Goal: Task Accomplishment & Management: Manage account settings

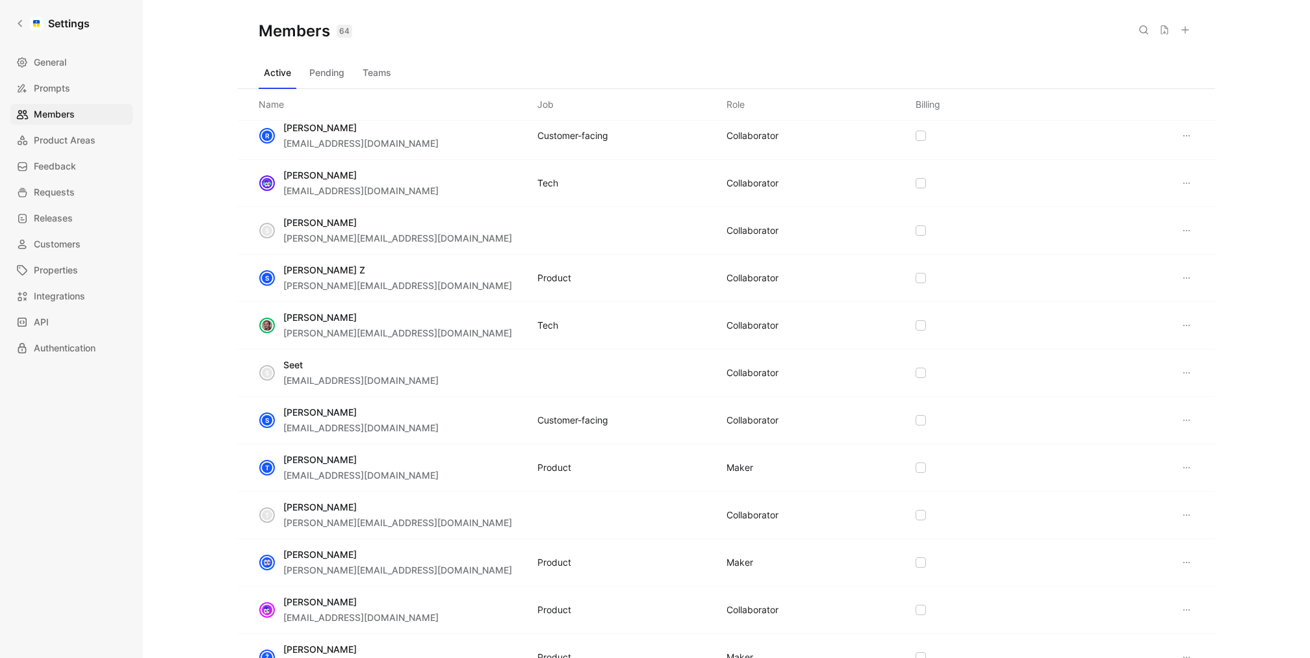
scroll to position [2302, 0]
click at [1180, 558] on button at bounding box center [1187, 566] width 16 height 16
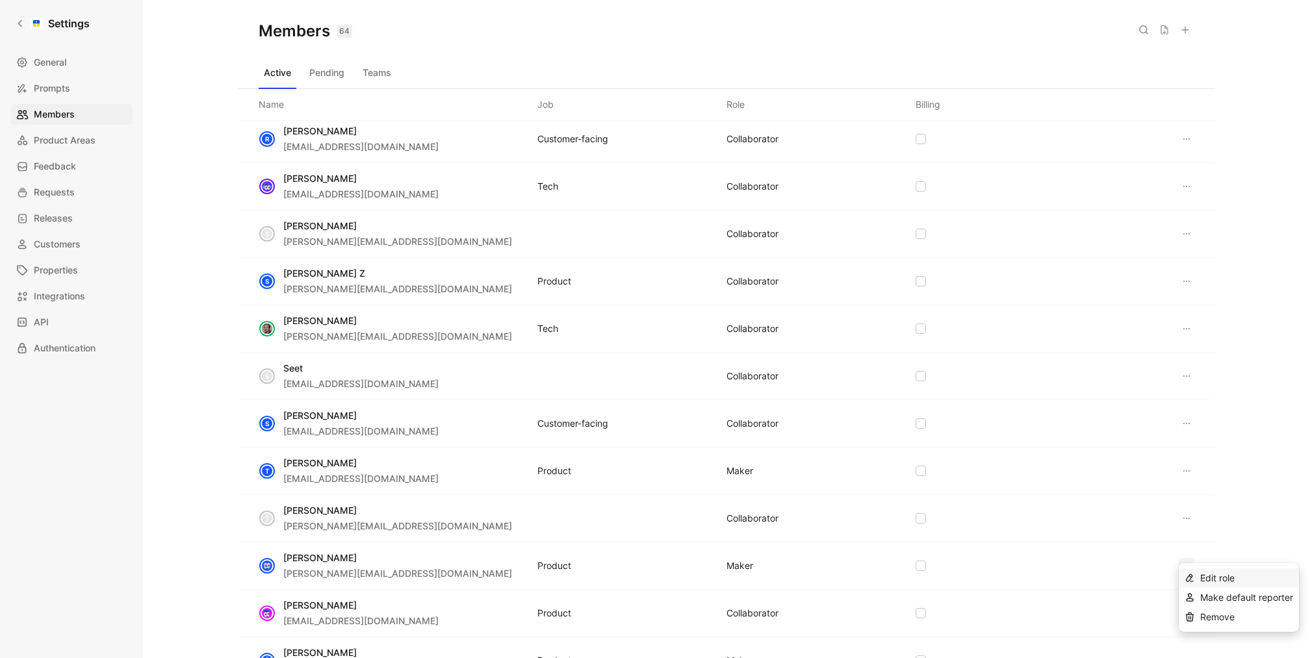
click at [1223, 578] on span "Edit role" at bounding box center [1218, 578] width 34 height 11
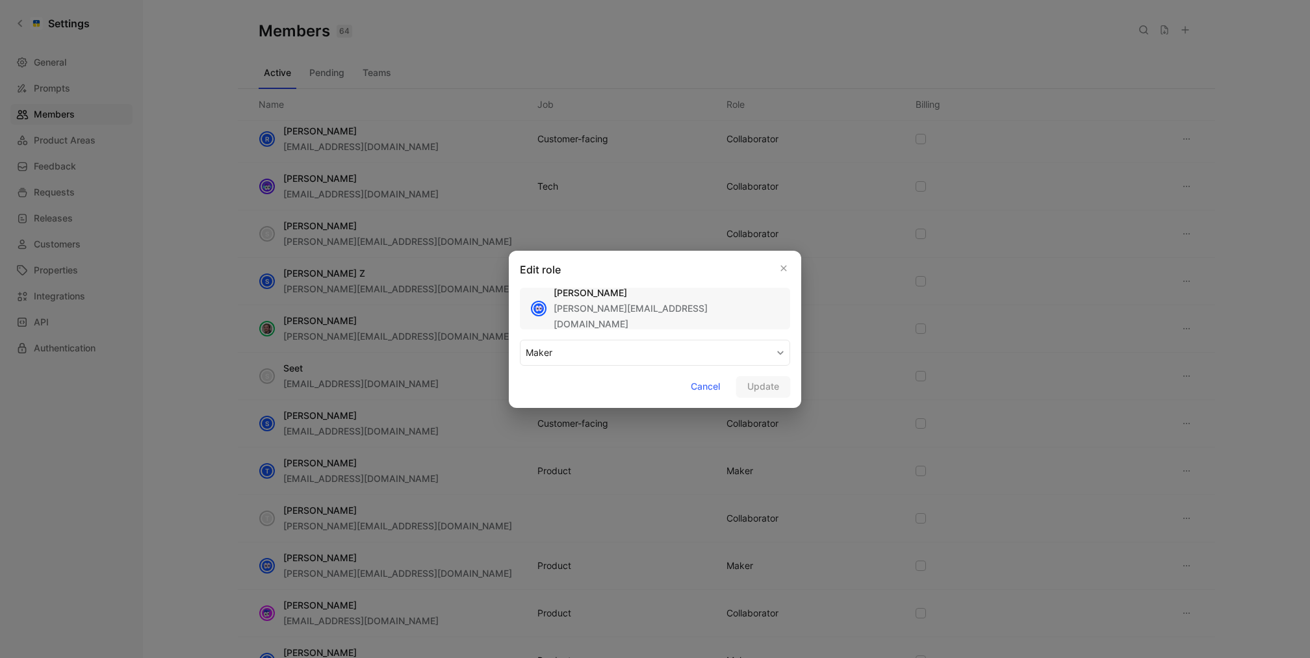
click at [708, 358] on button "MAKER" at bounding box center [655, 353] width 270 height 26
click at [576, 384] on div "COLLABORATOR" at bounding box center [564, 384] width 77 height 16
click at [814, 383] on div at bounding box center [655, 329] width 1310 height 658
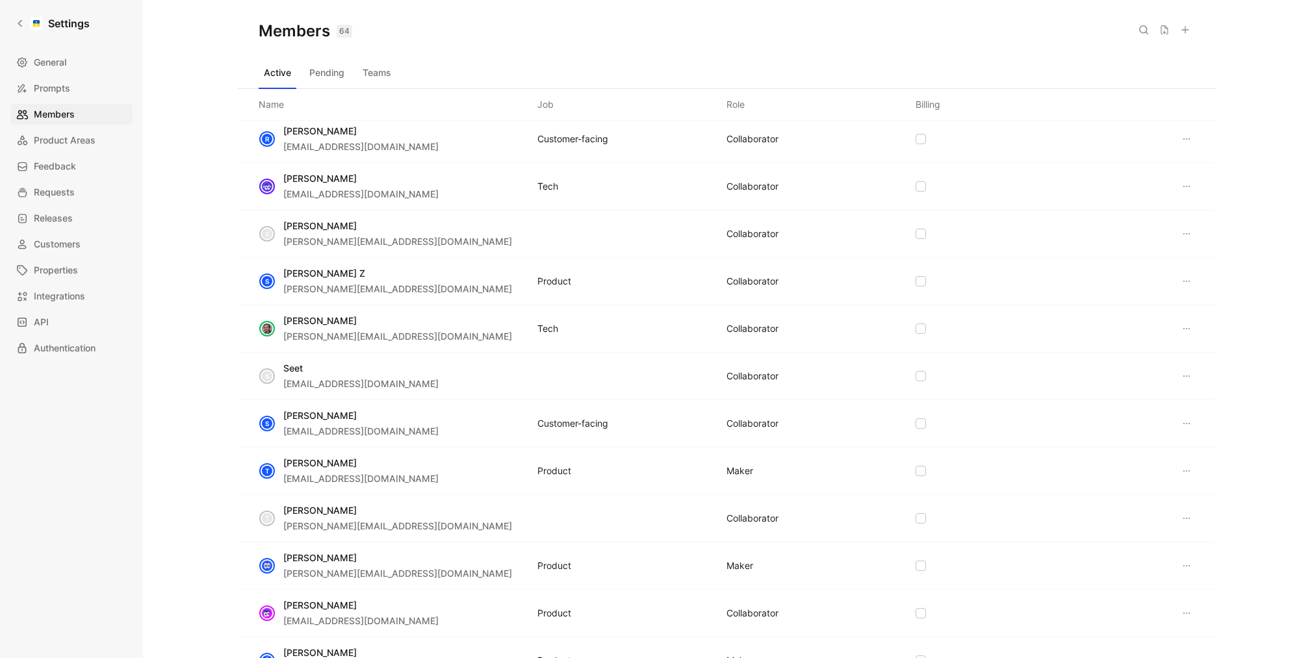
click at [777, 383] on div "S Seet seet@omnisend.com COLLABORATOR" at bounding box center [727, 376] width 978 height 47
click at [1186, 561] on icon at bounding box center [1187, 566] width 10 height 10
click at [1209, 583] on span "Edit role" at bounding box center [1218, 578] width 34 height 11
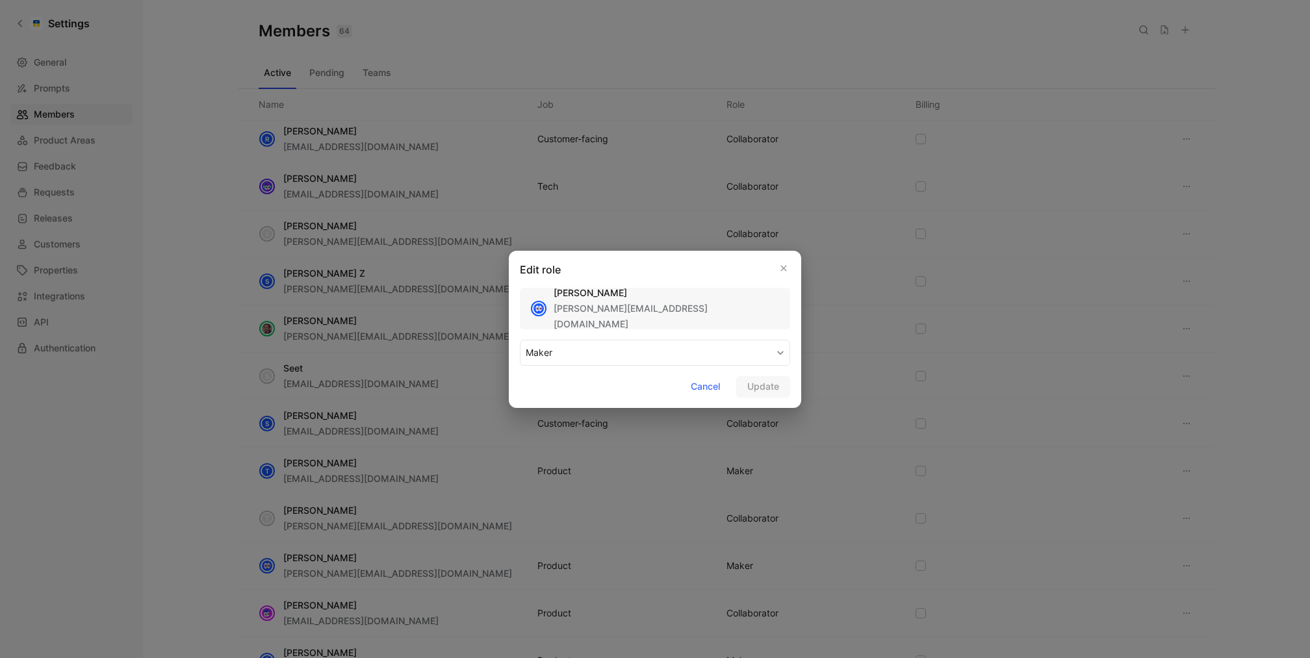
click at [652, 349] on button "MAKER" at bounding box center [655, 353] width 270 height 26
click at [578, 387] on div "COLLABORATOR" at bounding box center [564, 384] width 77 height 16
click at [796, 387] on div "Edit role Vytautas Jakštys vytautas.j@omnisend.com COLLABORATOR Cancel Update" at bounding box center [655, 329] width 292 height 157
click at [770, 387] on span "Update" at bounding box center [763, 387] width 32 height 16
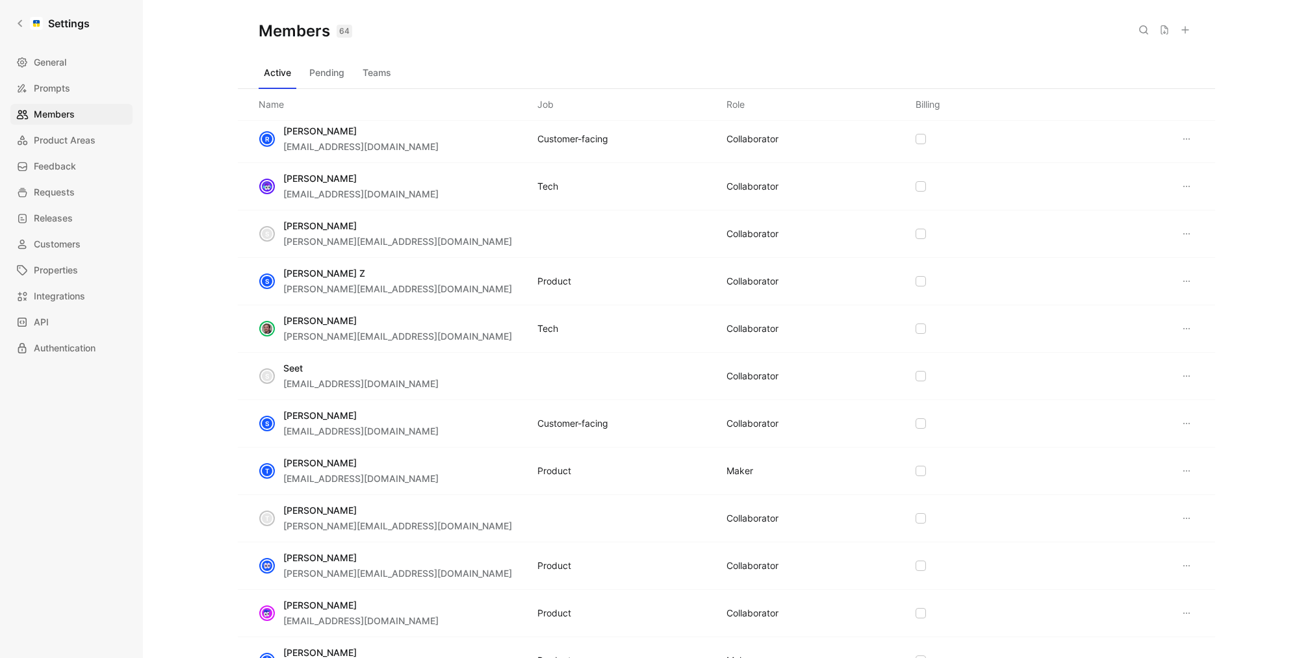
scroll to position [993, 0]
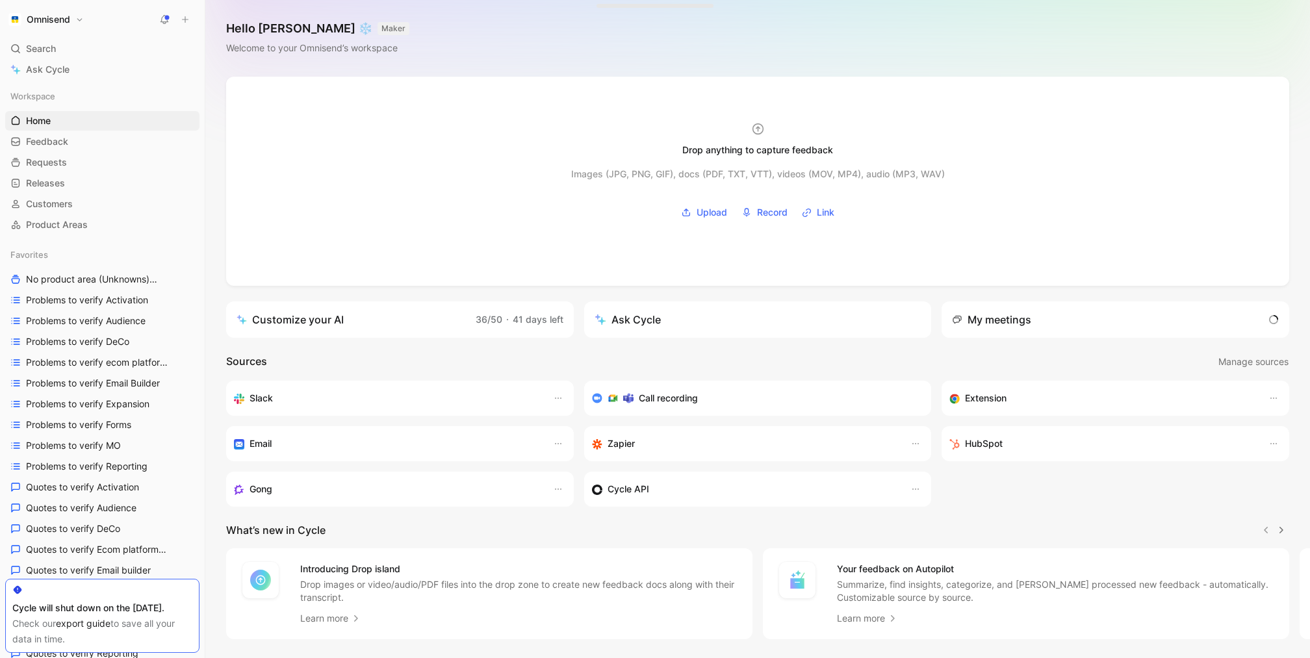
click at [54, 14] on h1 "Omnisend" at bounding box center [49, 20] width 44 height 12
click at [90, 132] on div "Workspace settings G then S" at bounding box center [88, 133] width 160 height 21
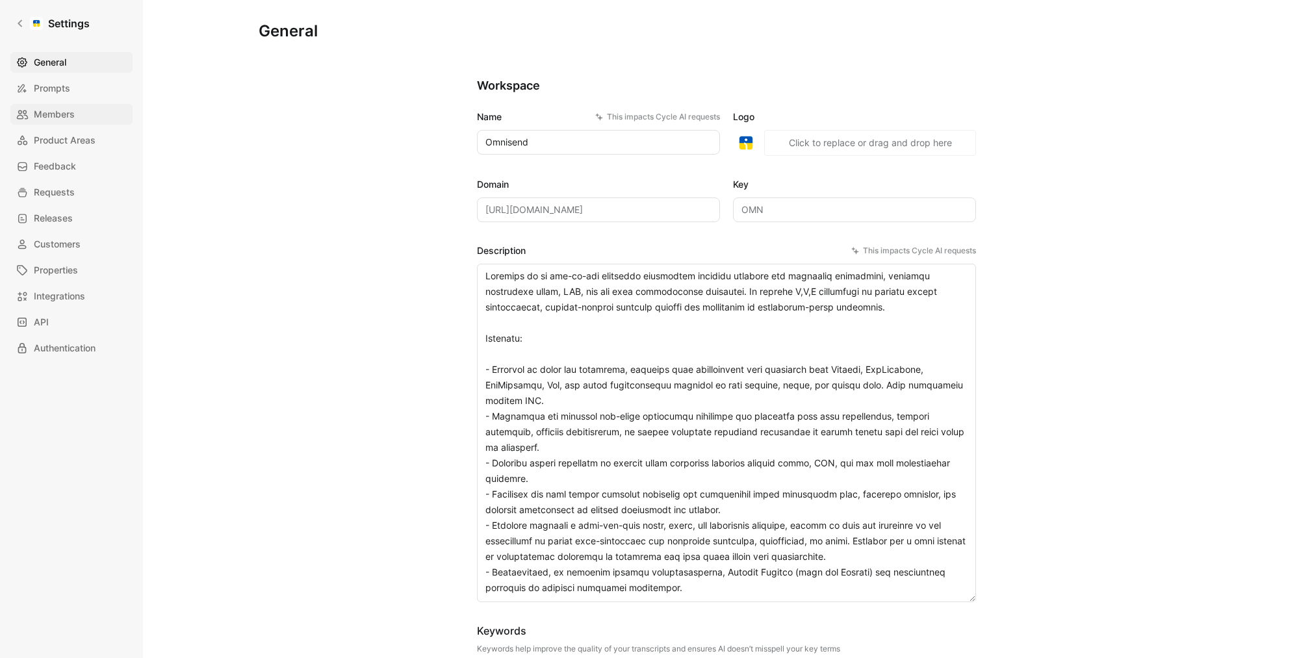
click at [73, 114] on span "Members" at bounding box center [54, 115] width 41 height 16
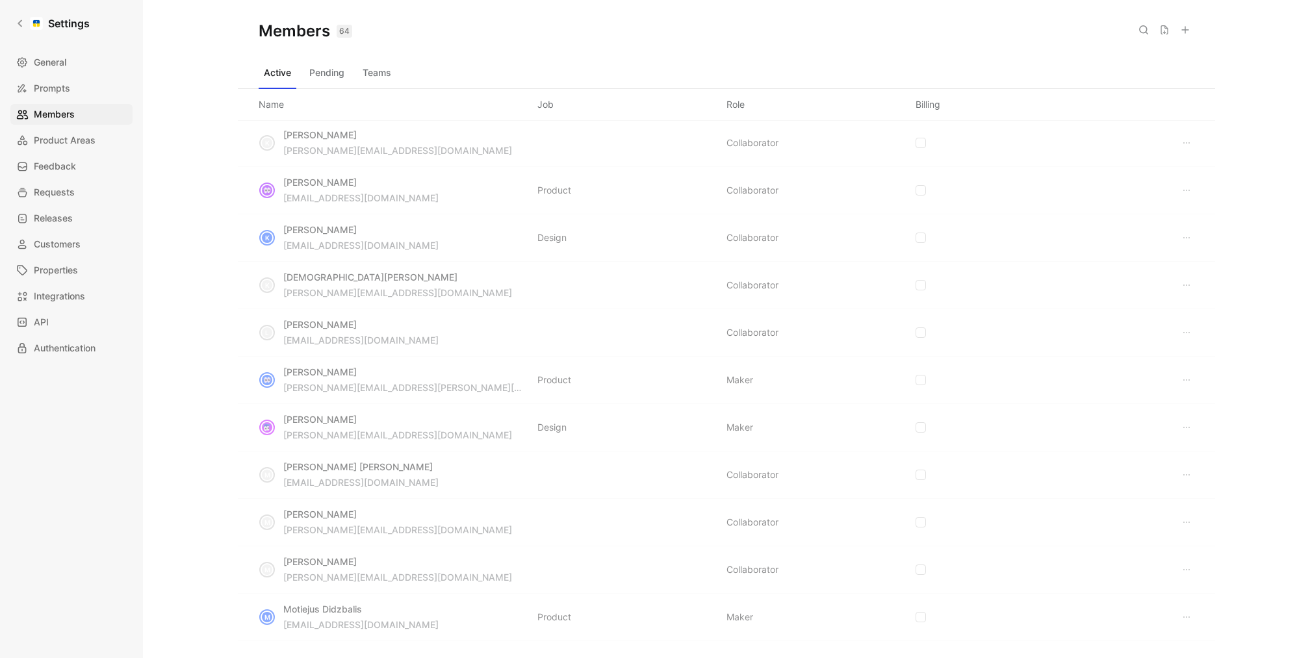
scroll to position [993, 0]
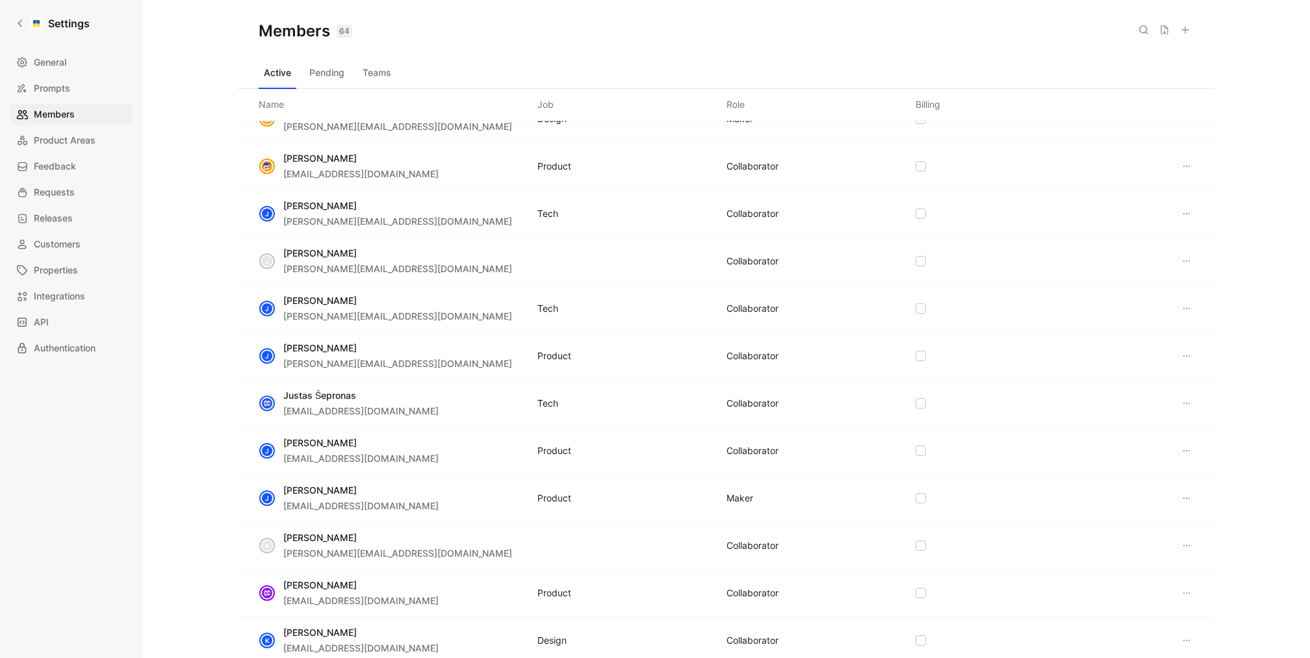
click at [1191, 446] on icon at bounding box center [1187, 451] width 10 height 10
click at [1210, 472] on span "Edit role" at bounding box center [1218, 469] width 34 height 11
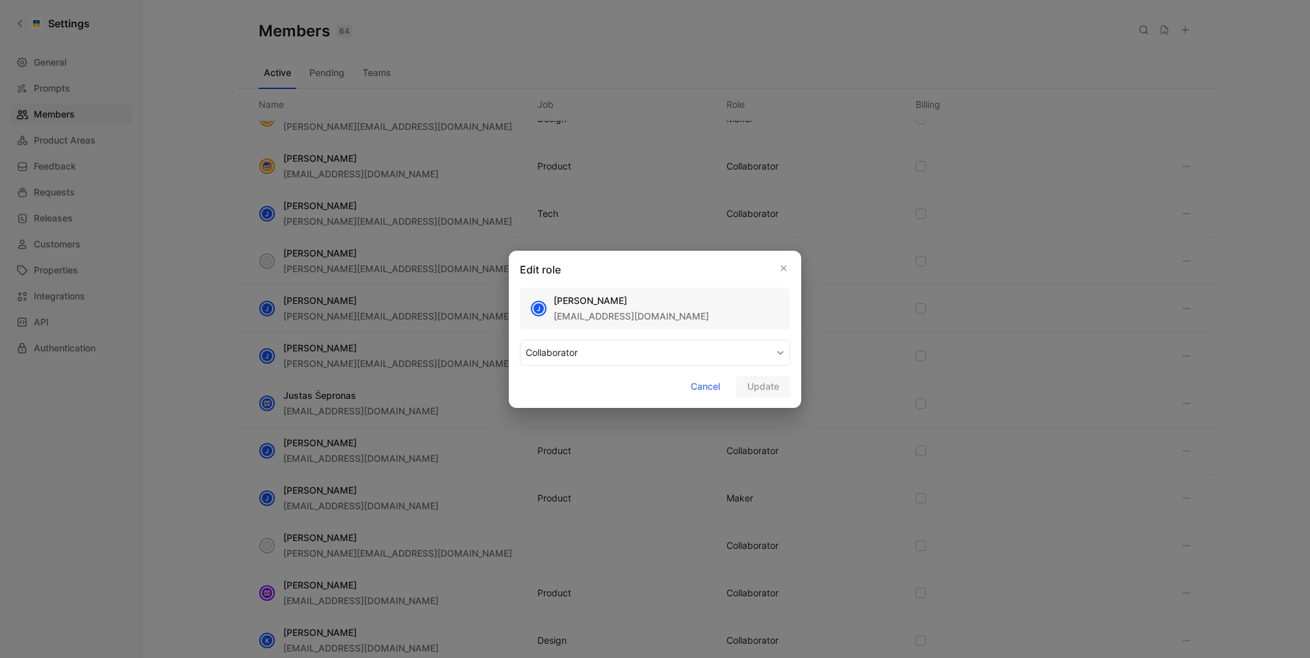
click at [606, 344] on button "COLLABORATOR" at bounding box center [655, 353] width 270 height 26
click at [586, 391] on div "MAKER" at bounding box center [564, 384] width 77 height 16
click at [774, 386] on span "Update" at bounding box center [763, 387] width 32 height 16
